Goal: Find specific page/section: Go to known website

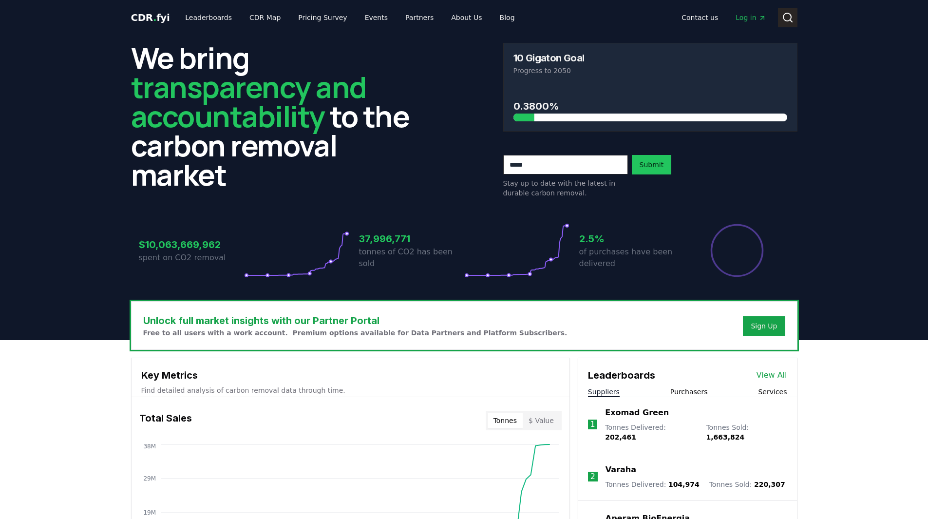
click at [787, 20] on circle at bounding box center [787, 17] width 8 height 8
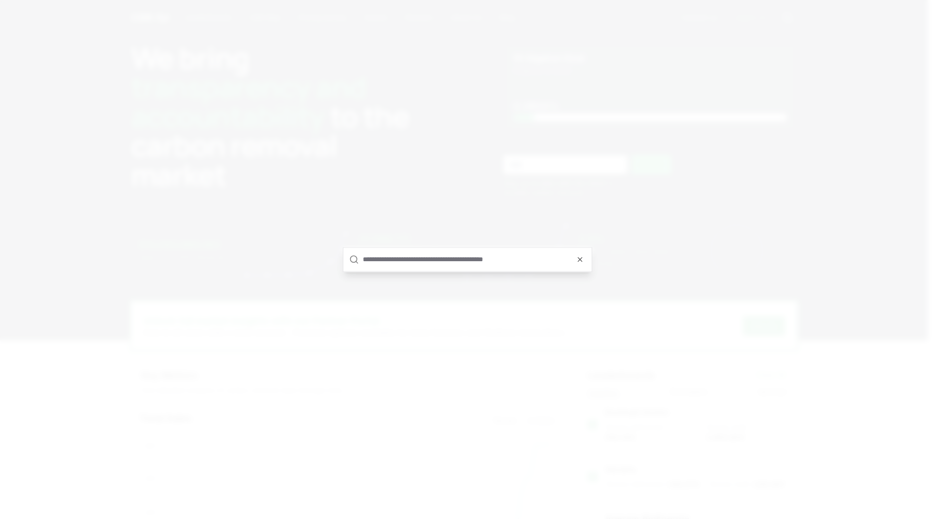
click at [509, 250] on input "text" at bounding box center [474, 258] width 223 height 23
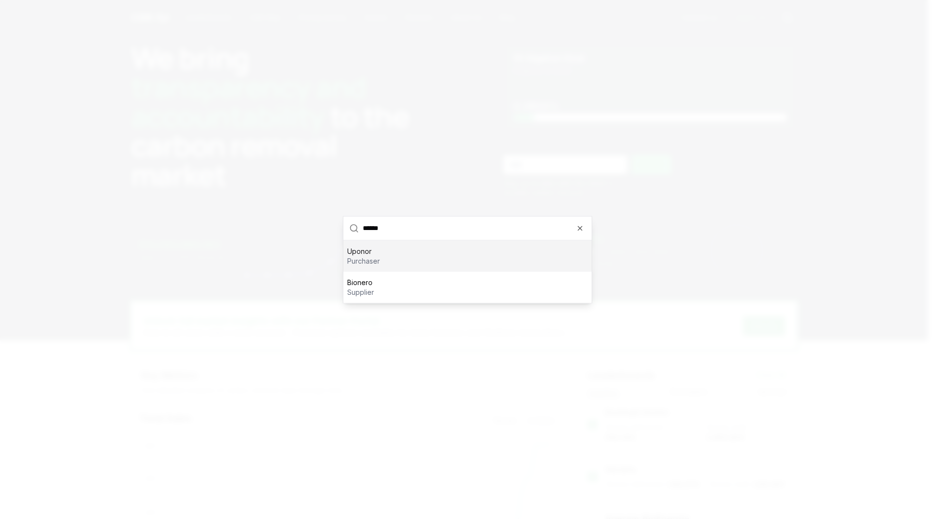
type input "******"
click at [364, 252] on p "Uponor" at bounding box center [363, 251] width 33 height 10
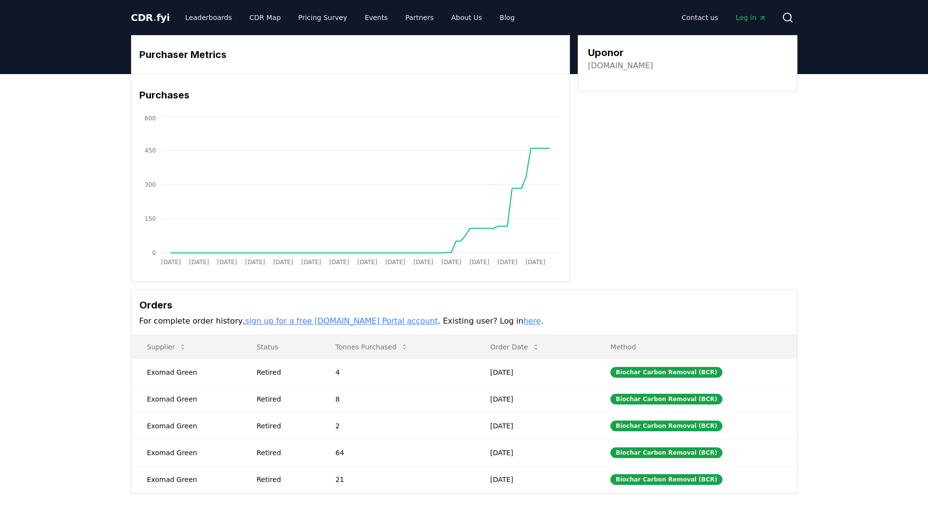
click at [625, 64] on link "[DOMAIN_NAME]" at bounding box center [620, 66] width 65 height 12
click at [788, 16] on icon at bounding box center [788, 18] width 12 height 12
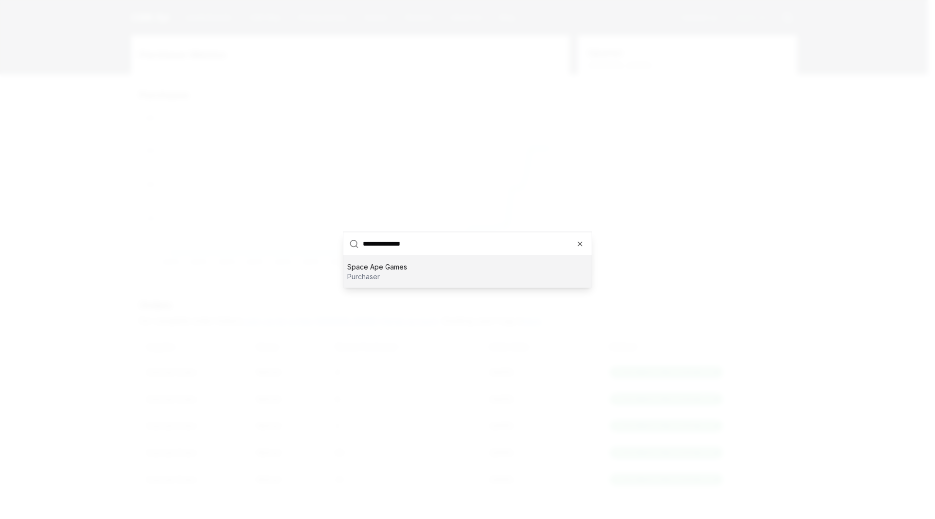
type input "**********"
click at [388, 269] on p "Space Ape Games" at bounding box center [377, 266] width 60 height 10
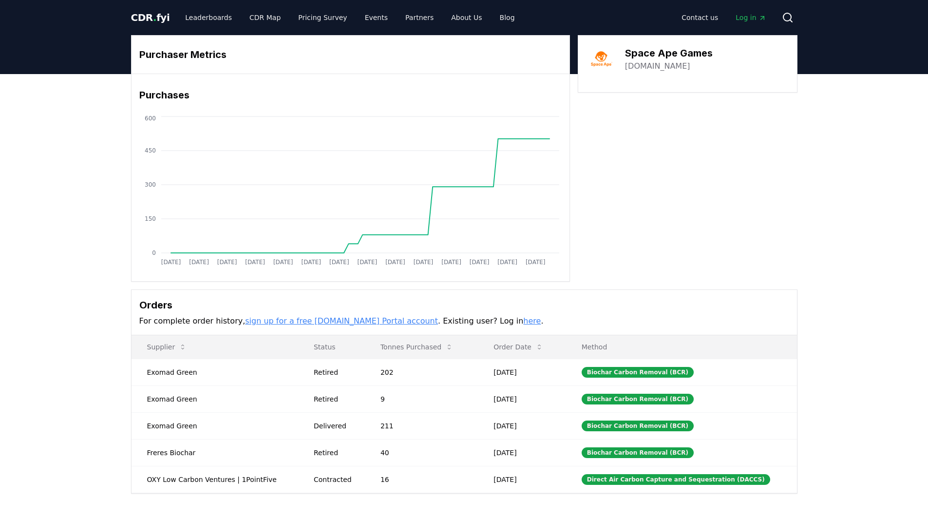
click at [662, 64] on link "[DOMAIN_NAME]" at bounding box center [657, 66] width 65 height 12
drag, startPoint x: 726, startPoint y: 52, endPoint x: 627, endPoint y: 55, distance: 98.9
click at [627, 55] on div "Space Ape Games [DOMAIN_NAME]" at bounding box center [687, 58] width 199 height 27
copy h3 "Space Ape Games"
click at [778, 21] on button "Search" at bounding box center [787, 17] width 19 height 19
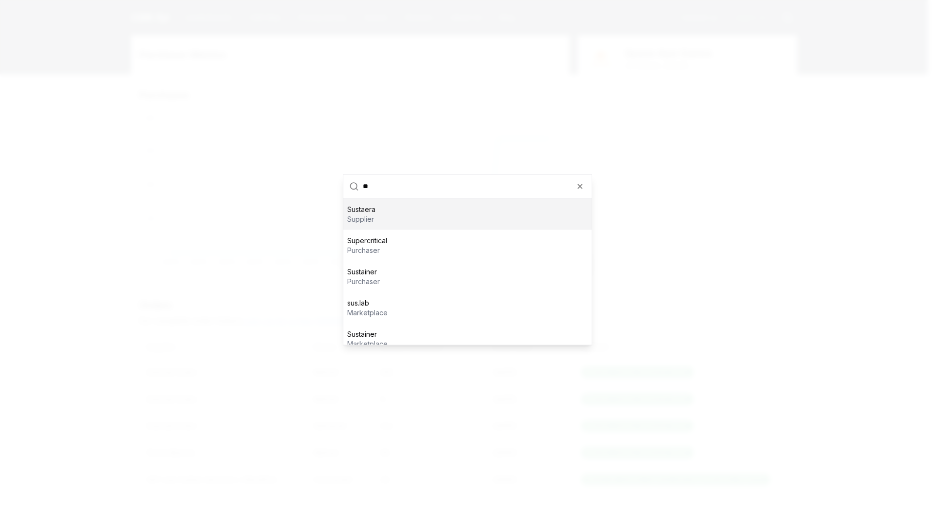
type input "*"
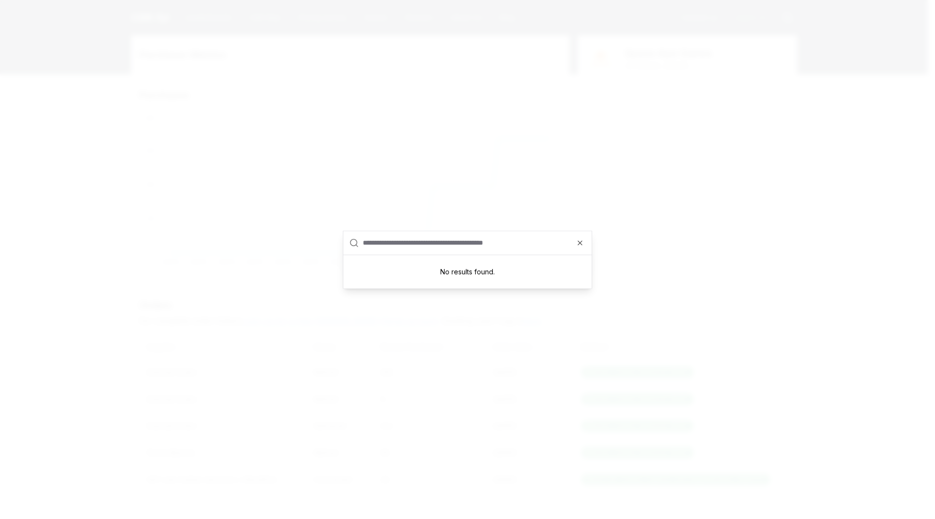
click at [578, 247] on input "text" at bounding box center [474, 242] width 223 height 23
click at [580, 245] on icon "button" at bounding box center [580, 243] width 8 height 8
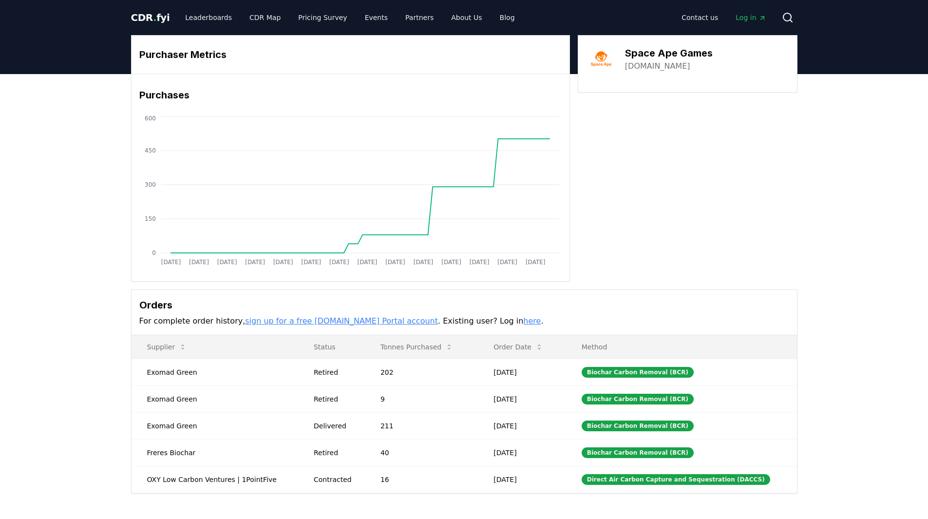
click at [675, 70] on link "[DOMAIN_NAME]" at bounding box center [657, 66] width 65 height 12
click at [786, 21] on icon at bounding box center [788, 18] width 12 height 12
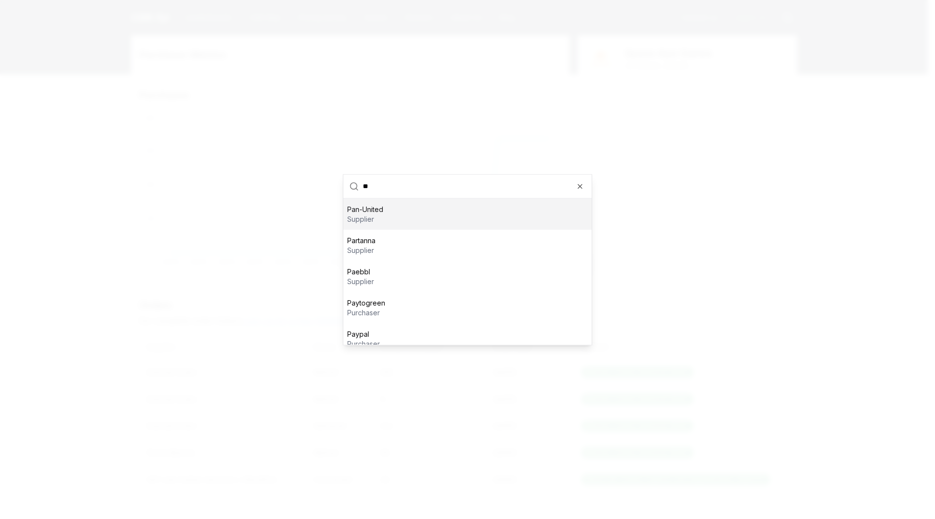
type input "*"
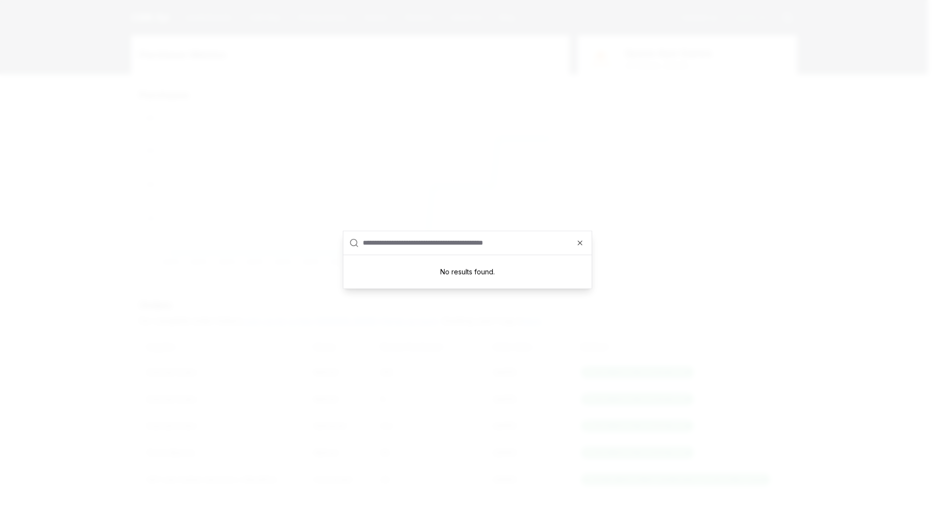
click at [654, 186] on div at bounding box center [467, 259] width 935 height 519
